Goal: Feedback & Contribution: Contribute content

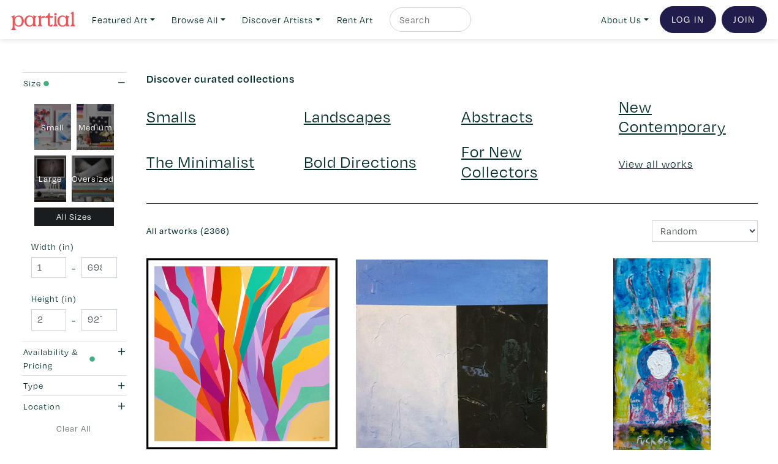
scroll to position [2121, 0]
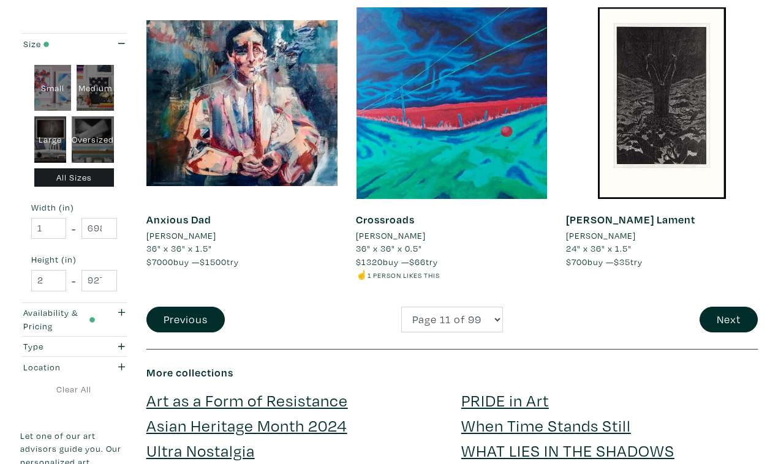
scroll to position [2331, 0]
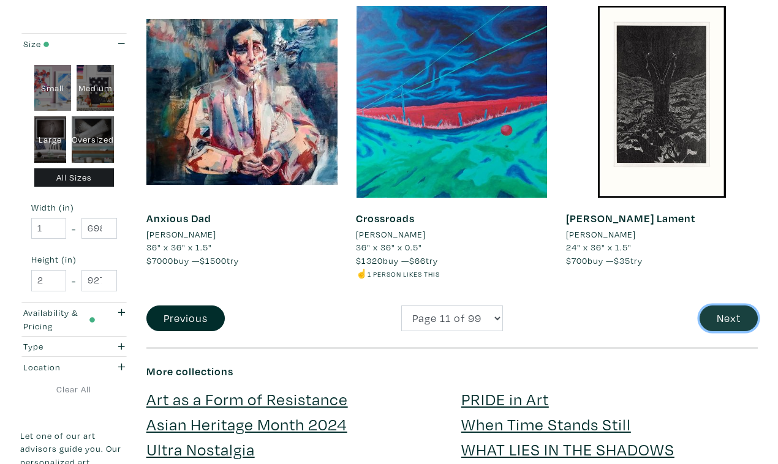
click at [730, 305] on button "Next" at bounding box center [728, 318] width 58 height 26
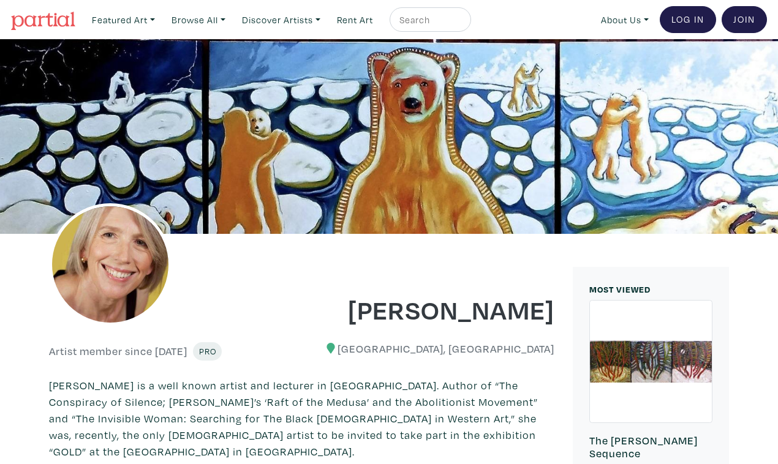
click at [608, 36] on nav "Featured Art Smalls Landscapes Abstracts New Contemporary The Minimalist Bold D…" at bounding box center [389, 19] width 778 height 39
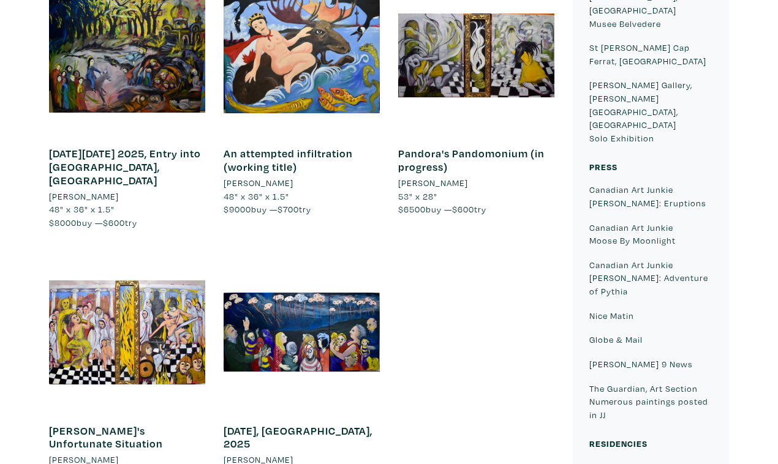
scroll to position [796, 0]
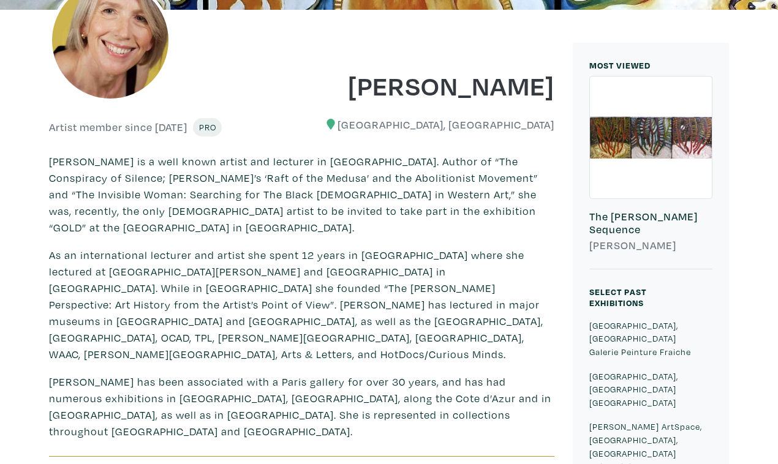
scroll to position [0, 0]
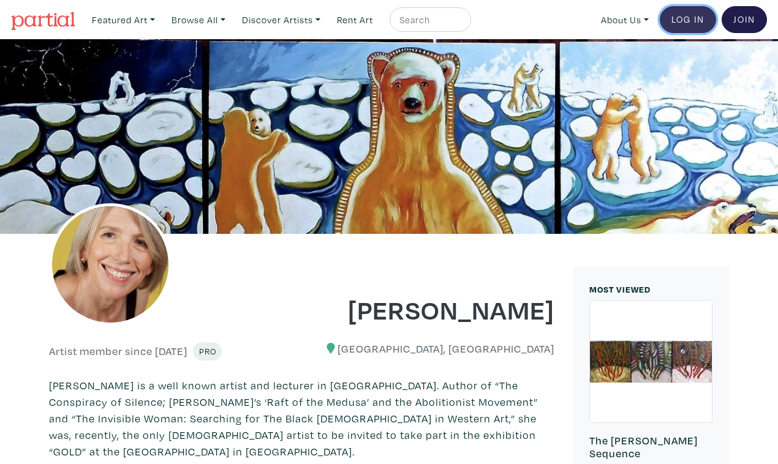
click at [691, 15] on link "Log In" at bounding box center [687, 19] width 56 height 27
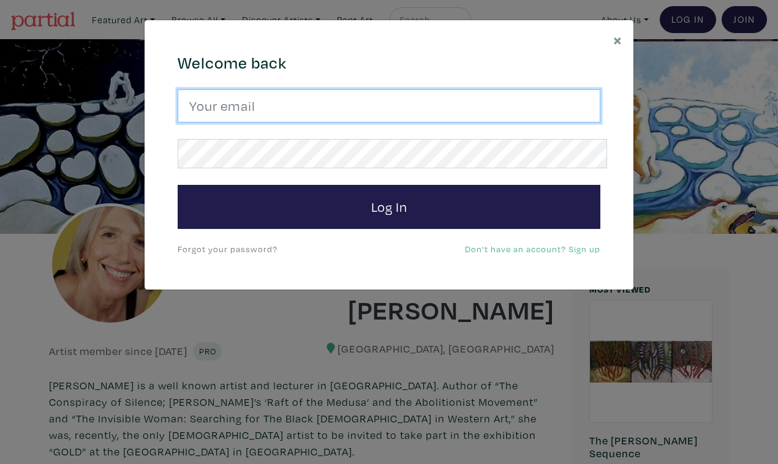
click at [455, 99] on input "email" at bounding box center [389, 105] width 422 height 33
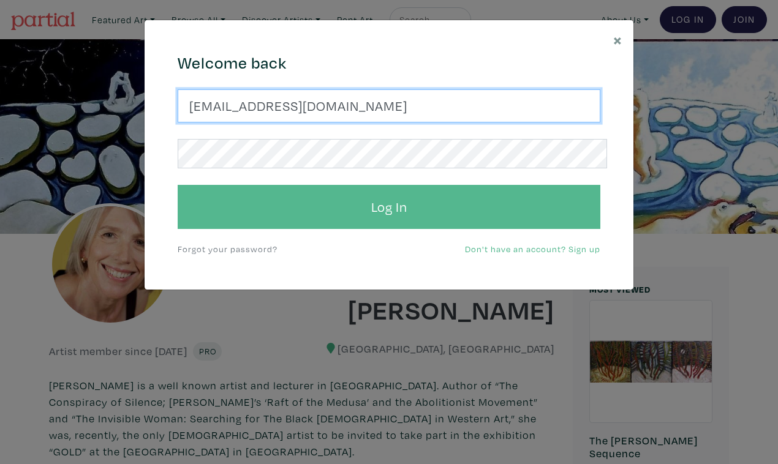
type input "suzannetevlin1@gmail.com"
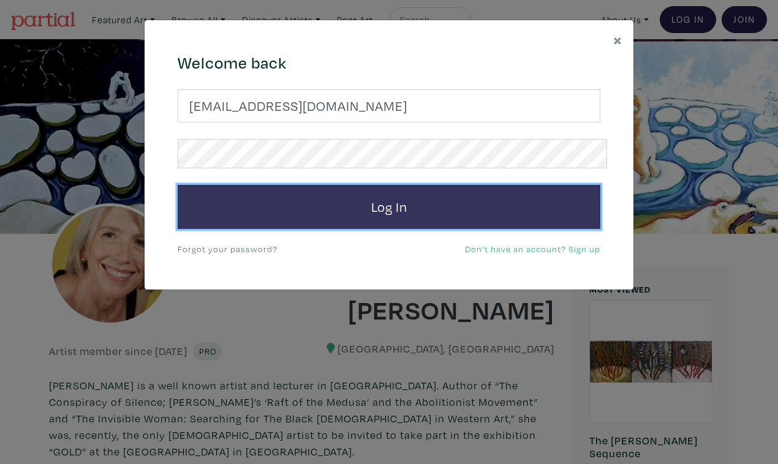
click at [431, 185] on button "Log In" at bounding box center [389, 207] width 422 height 44
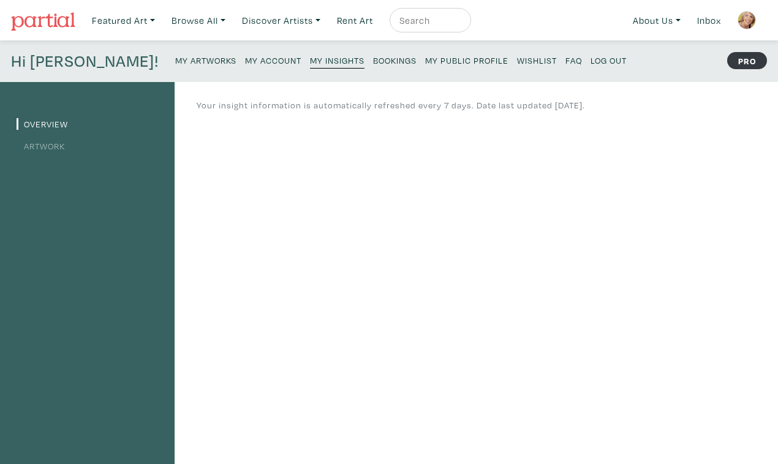
click at [47, 140] on link "Artwork" at bounding box center [41, 146] width 48 height 12
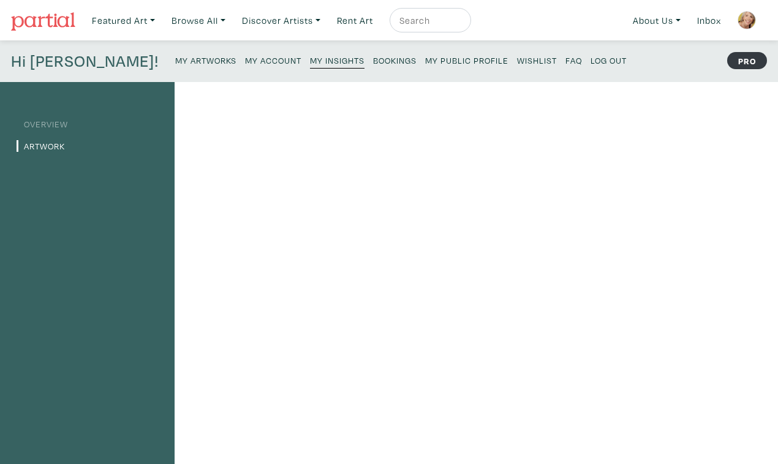
click at [50, 140] on link "Artwork" at bounding box center [41, 146] width 48 height 12
click at [175, 55] on small "My Artworks" at bounding box center [205, 60] width 61 height 12
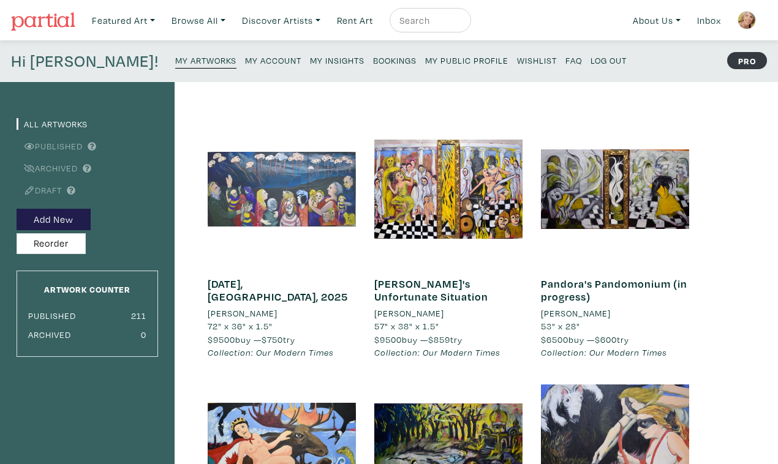
click at [269, 186] on div at bounding box center [282, 189] width 148 height 148
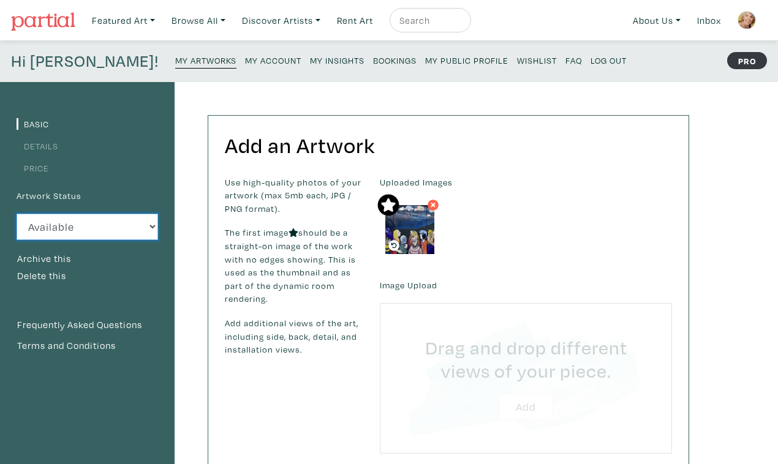
type input "C:\fakepath\DSC_0163.JPG"
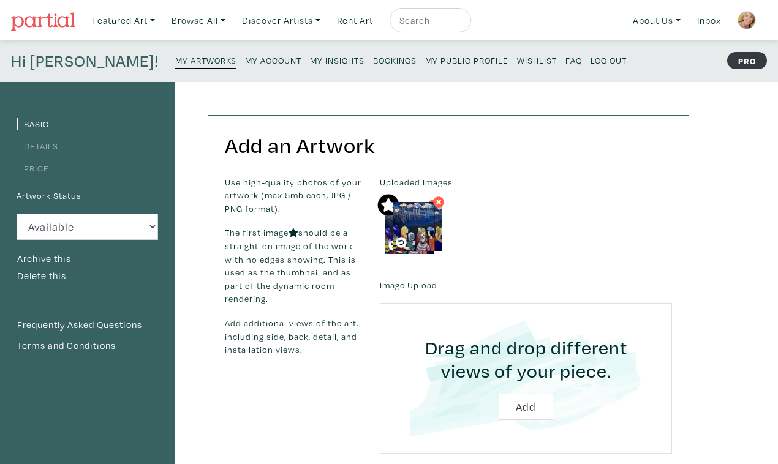
drag, startPoint x: 470, startPoint y: 205, endPoint x: 418, endPoint y: 204, distance: 52.0
click at [418, 204] on img at bounding box center [416, 226] width 49 height 49
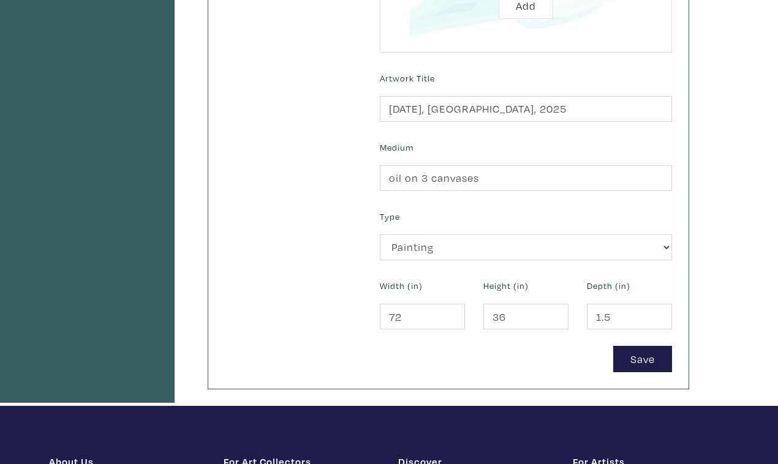
scroll to position [403, 0]
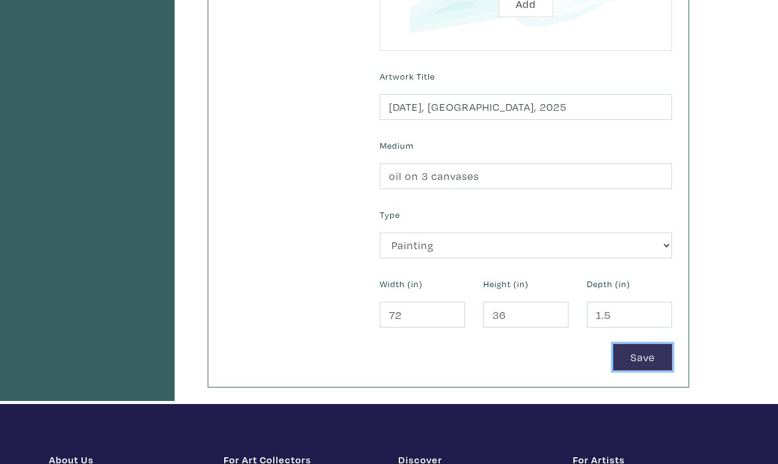
click at [647, 344] on button "Save" at bounding box center [642, 357] width 59 height 26
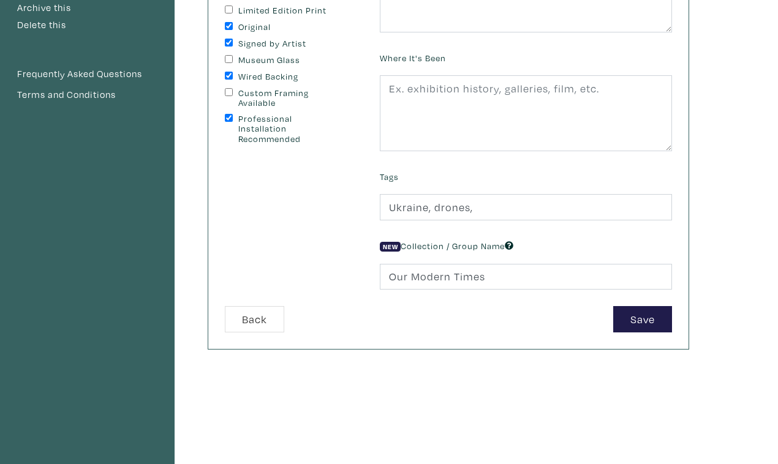
scroll to position [259, 0]
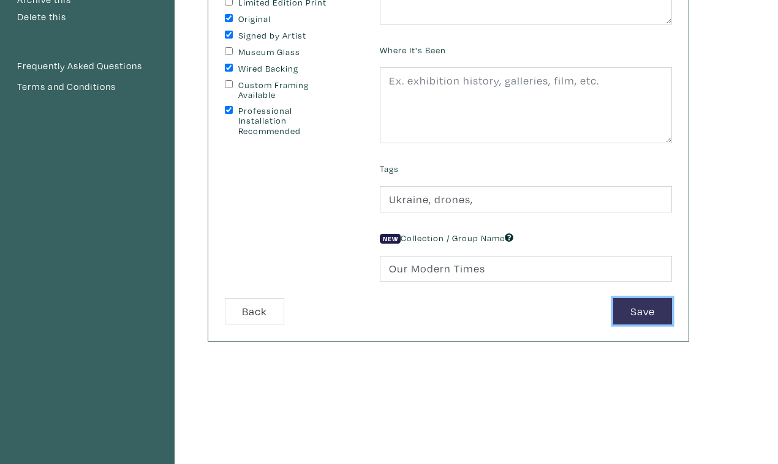
click at [642, 298] on button "Save" at bounding box center [642, 311] width 59 height 26
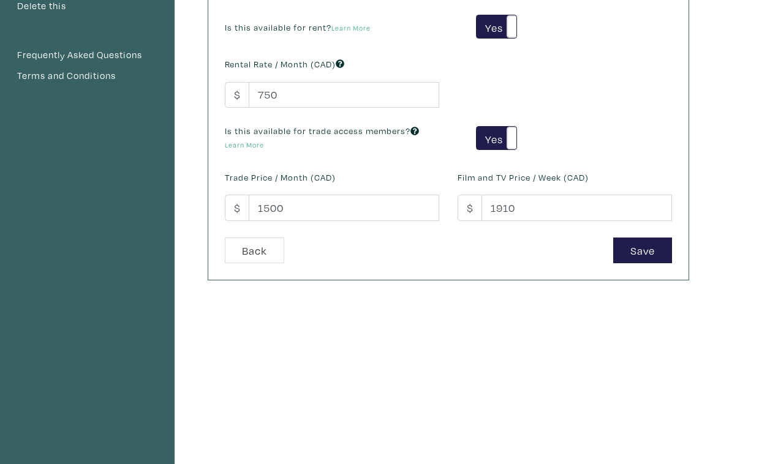
scroll to position [275, 0]
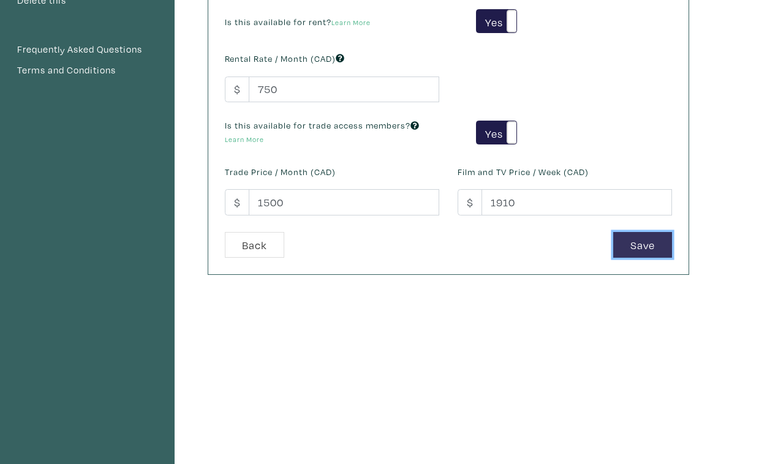
click at [649, 232] on button "Save" at bounding box center [642, 245] width 59 height 26
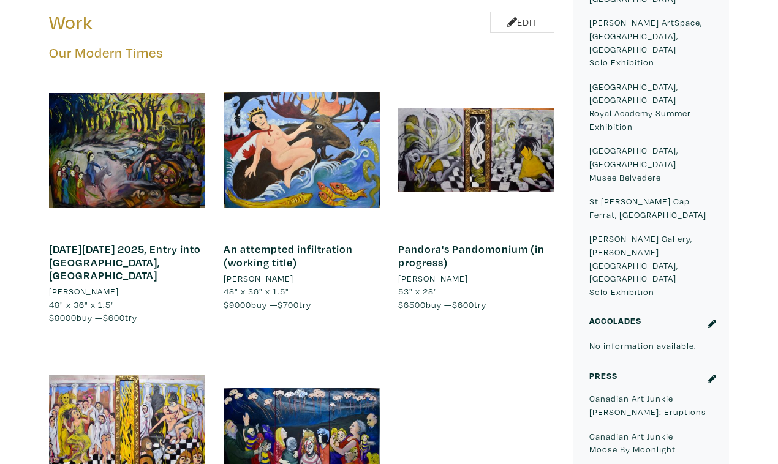
scroll to position [708, 0]
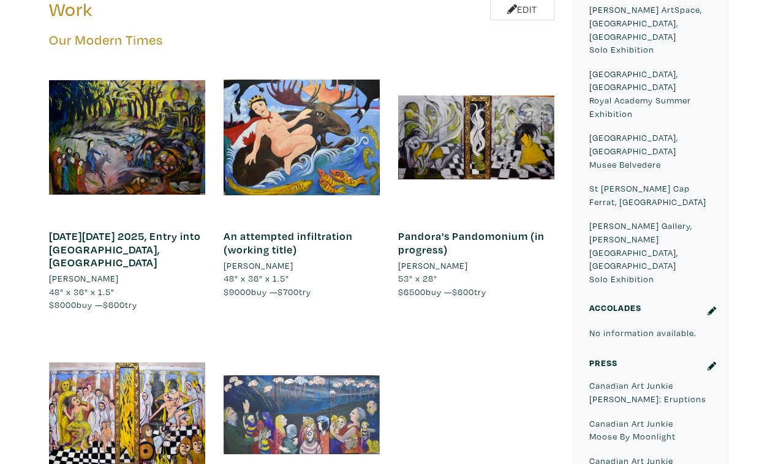
click at [339, 337] on div at bounding box center [301, 415] width 156 height 156
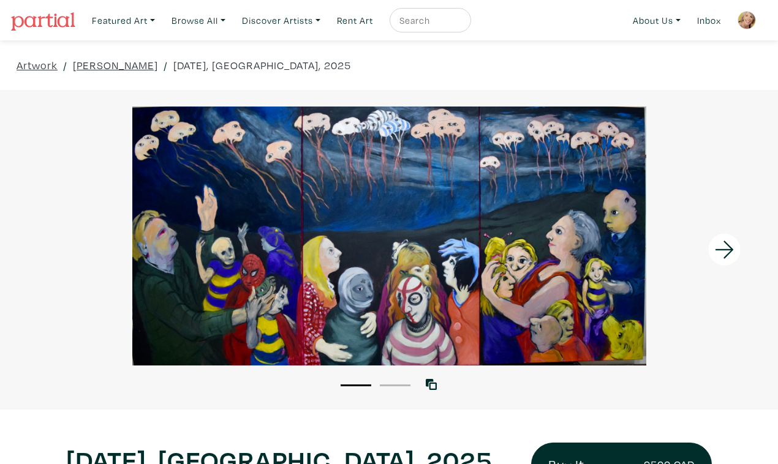
click at [704, 248] on div at bounding box center [680, 250] width 195 height 320
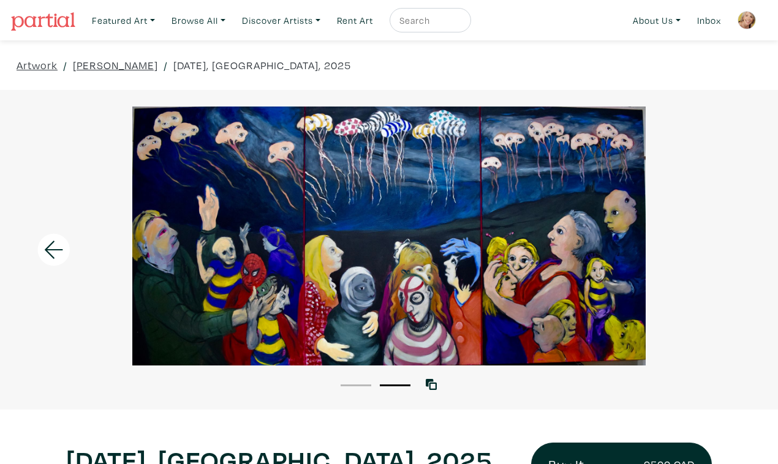
click at [492, 395] on div "1 2 View with WallSpacer AR" at bounding box center [389, 250] width 778 height 320
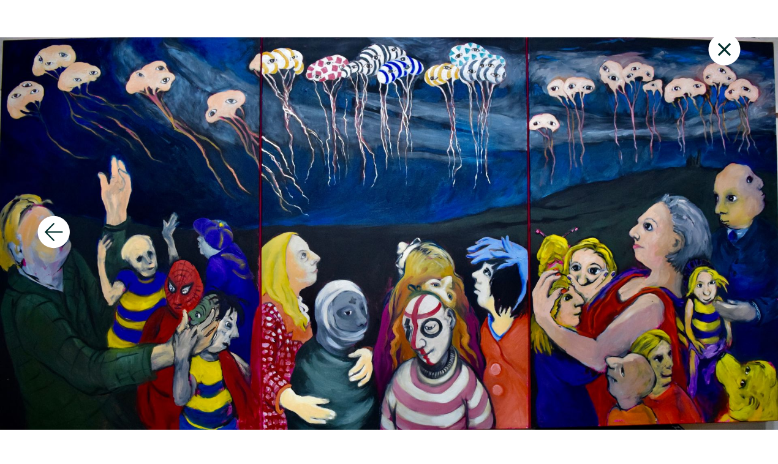
click at [727, 39] on icon at bounding box center [724, 49] width 42 height 33
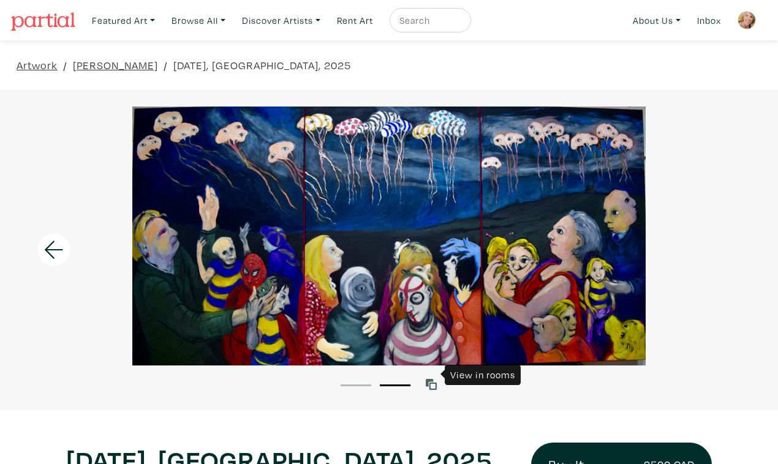
click at [432, 379] on icon at bounding box center [430, 384] width 11 height 11
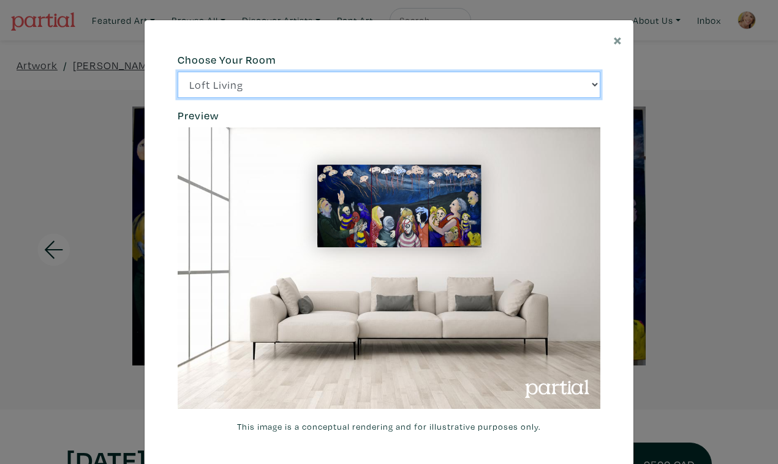
click option "Bright Bedroom" at bounding box center [0, 0] width 0 height 0
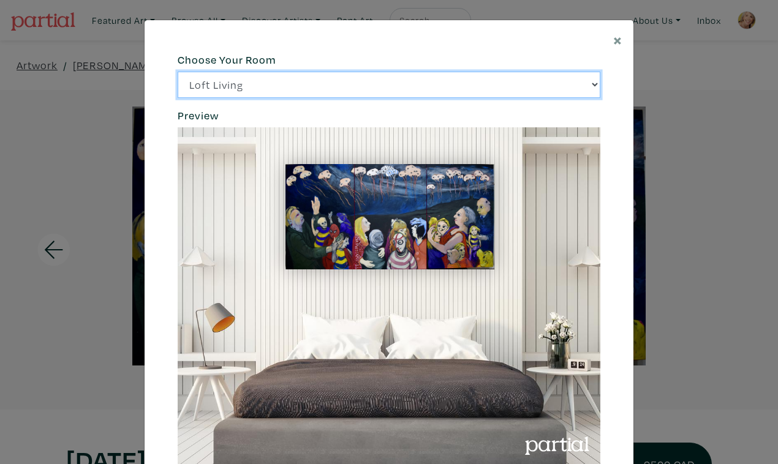
select select "/thumb/phpThumb.php?src=https%3A%2F%2Flabs.partial.gallery%2Fprojects%2Frenderi…"
click option "City Office" at bounding box center [0, 0] width 0 height 0
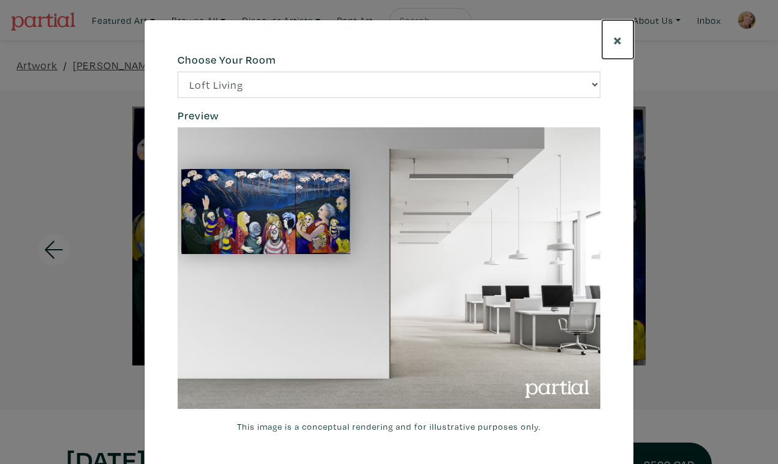
click at [617, 34] on span "×" at bounding box center [617, 39] width 9 height 21
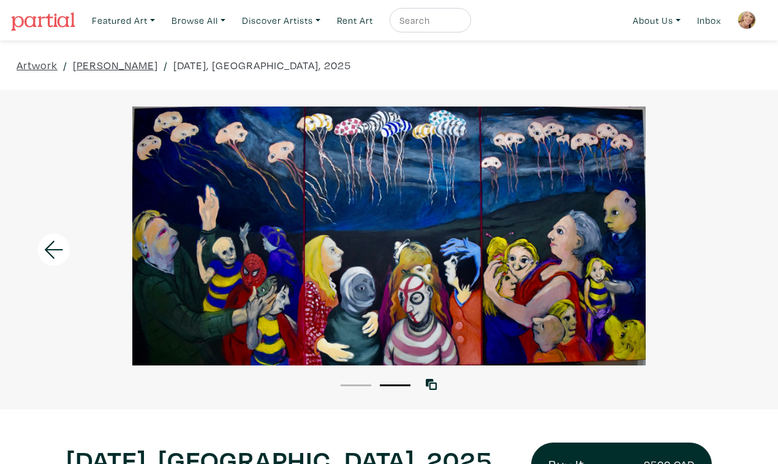
click at [667, 203] on div at bounding box center [389, 236] width 778 height 259
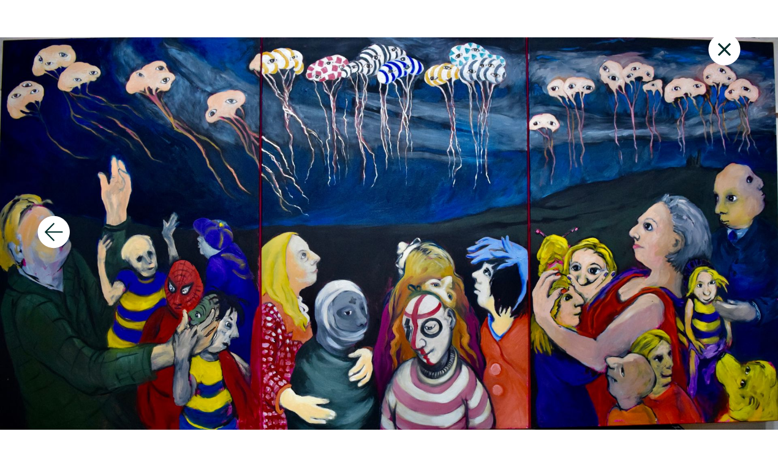
click at [727, 39] on icon at bounding box center [724, 49] width 42 height 33
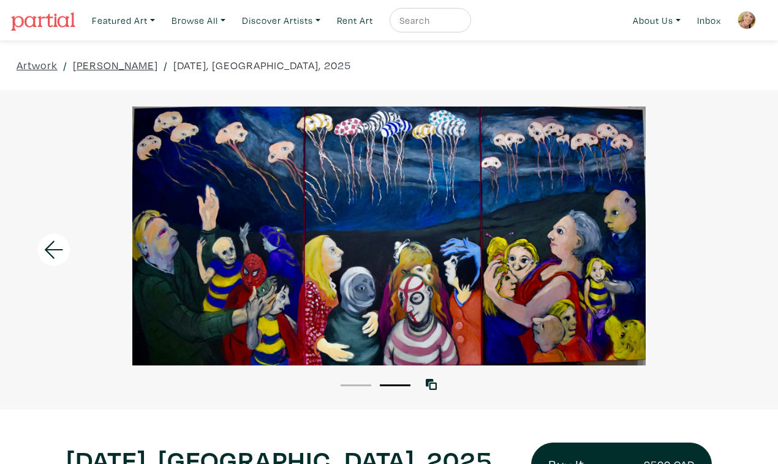
click at [697, 307] on div at bounding box center [389, 236] width 778 height 259
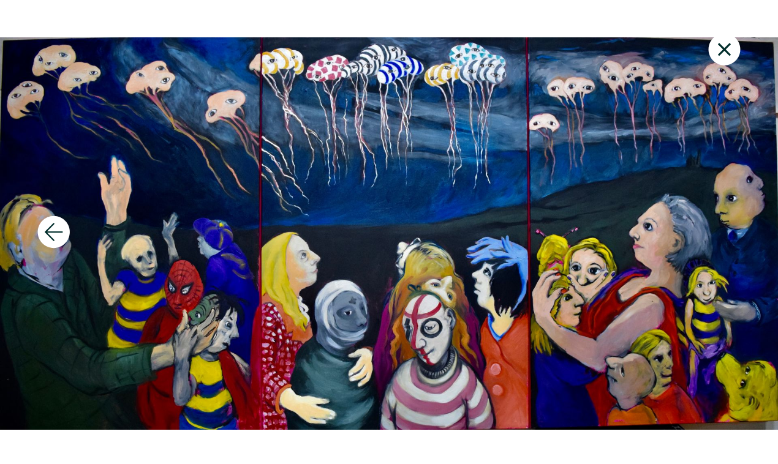
click at [732, 34] on icon at bounding box center [724, 49] width 42 height 33
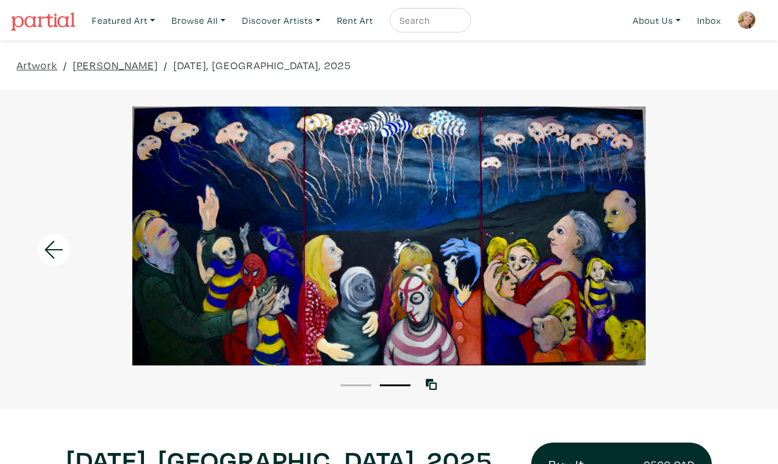
click at [359, 378] on li "1" at bounding box center [355, 384] width 31 height 12
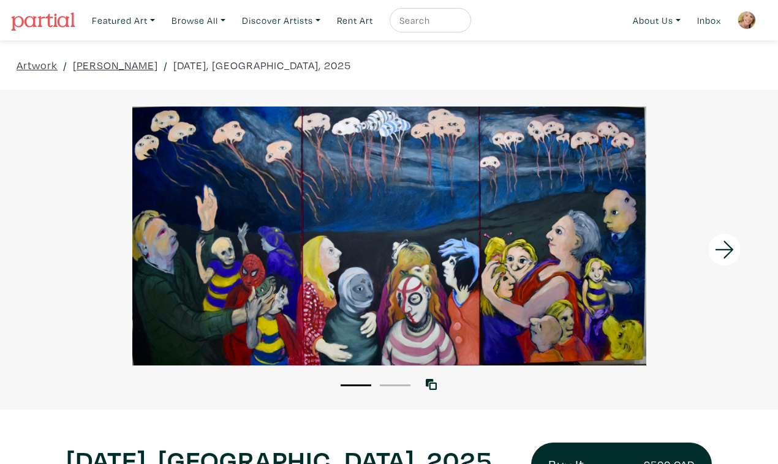
click at [392, 384] on button "2" at bounding box center [395, 385] width 31 height 2
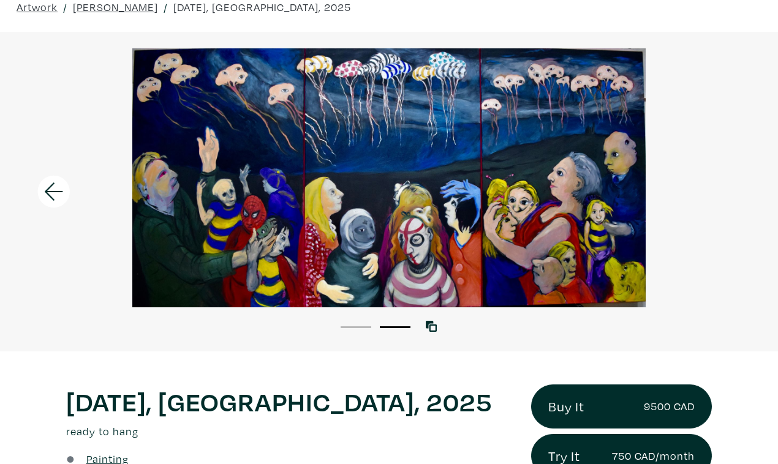
scroll to position [57, 0]
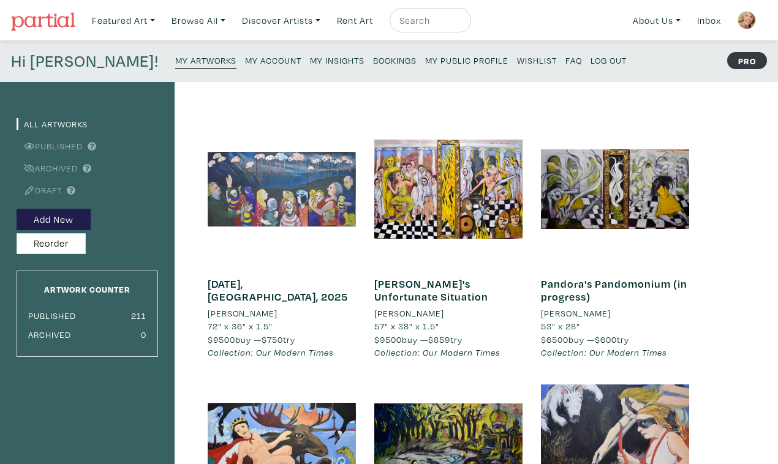
click at [253, 198] on div at bounding box center [282, 189] width 148 height 148
